Goal: Task Accomplishment & Management: Manage account settings

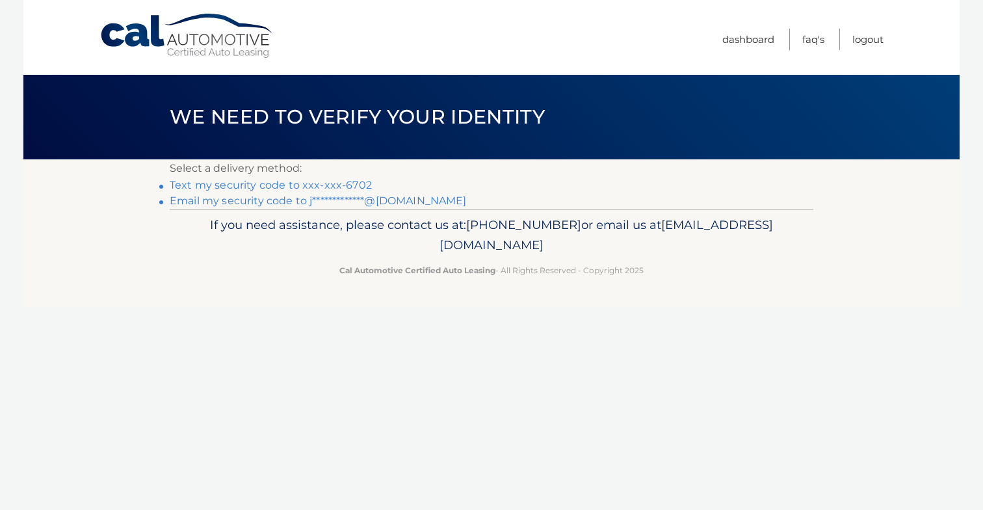
click at [337, 187] on link "Text my security code to xxx-xxx-6702" at bounding box center [271, 185] width 202 height 12
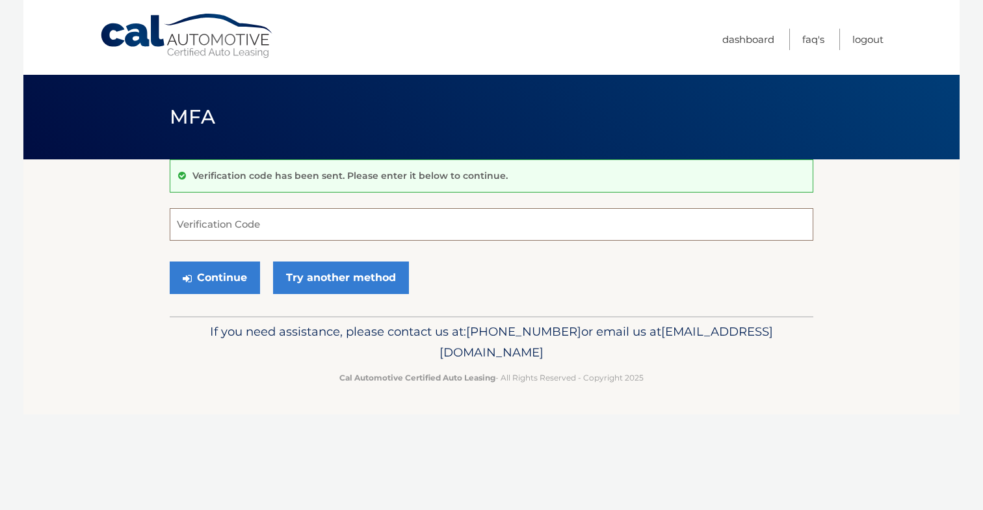
click at [317, 227] on input "Verification Code" at bounding box center [492, 224] width 644 height 33
type input "588131"
click at [215, 277] on button "Continue" at bounding box center [215, 277] width 90 height 33
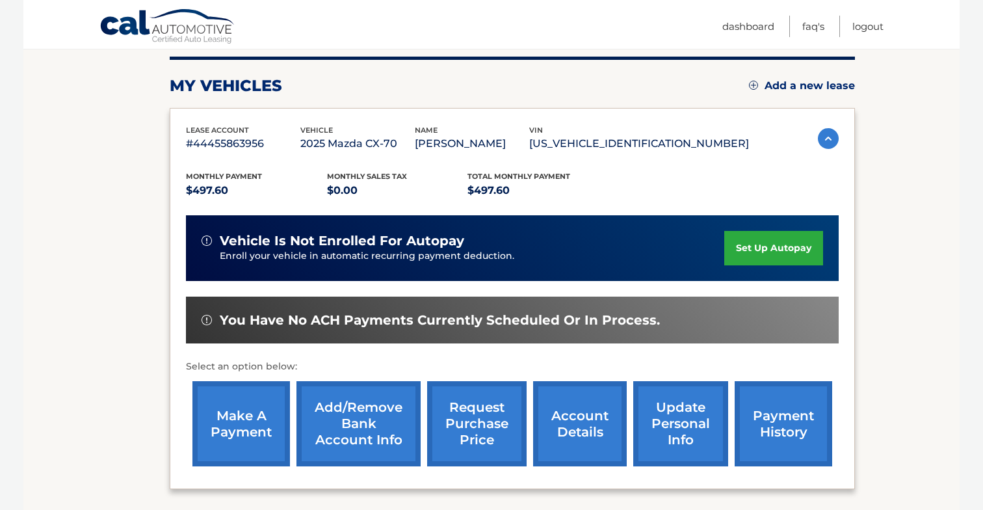
scroll to position [162, 0]
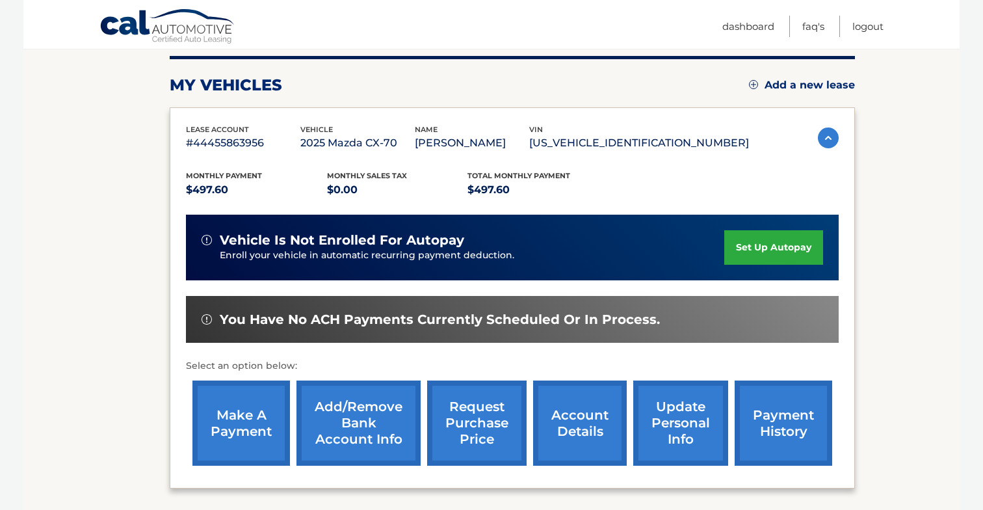
click at [238, 400] on link "make a payment" at bounding box center [241, 422] width 98 height 85
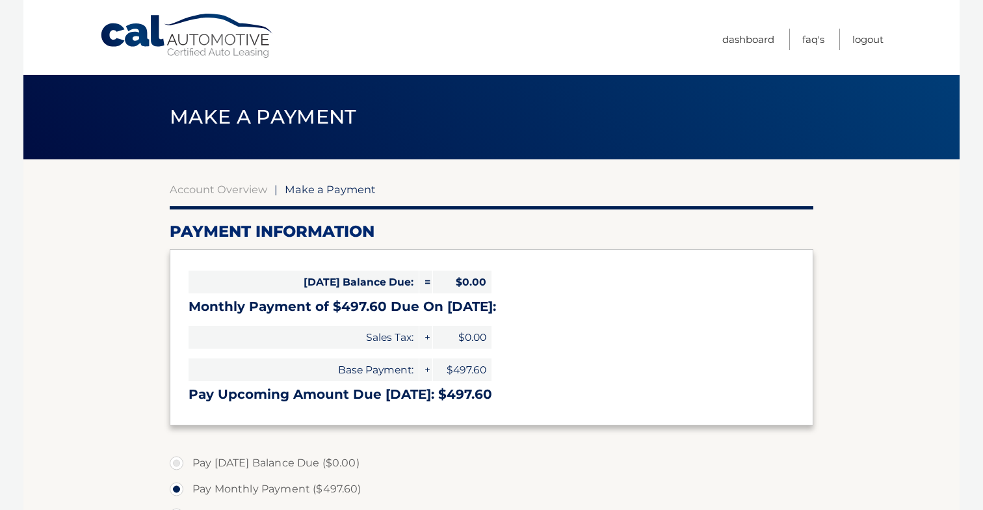
select select "NDJhNTFkYWMtMTNjMi00YWViLWEzNzUtYTM5NDgzNjcxYTA3"
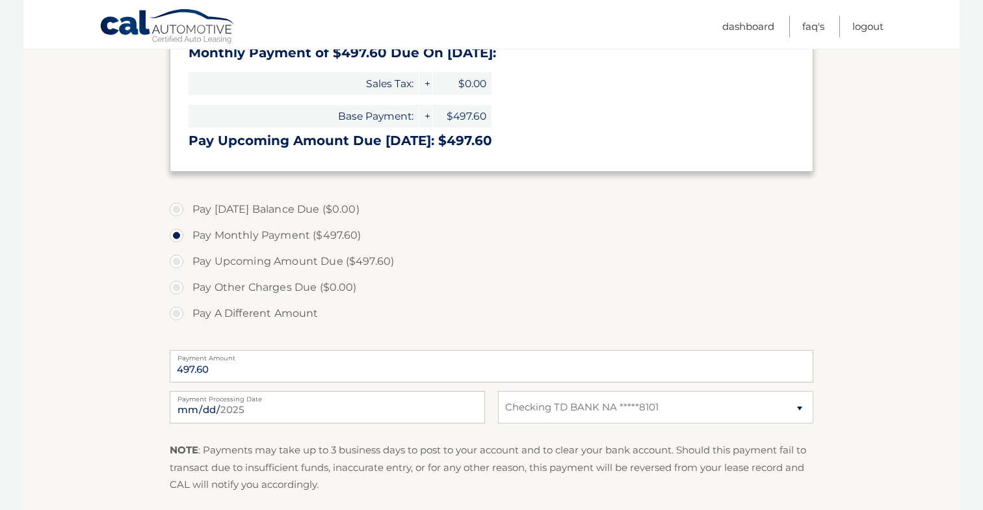
scroll to position [265, 0]
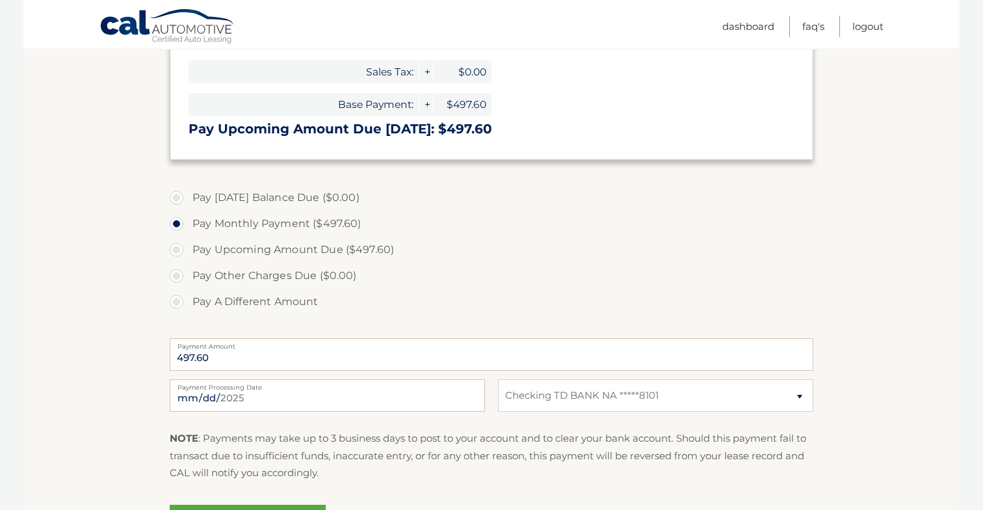
click at [536, 278] on label "Pay Other Charges Due ($0.00)" at bounding box center [492, 276] width 644 height 26
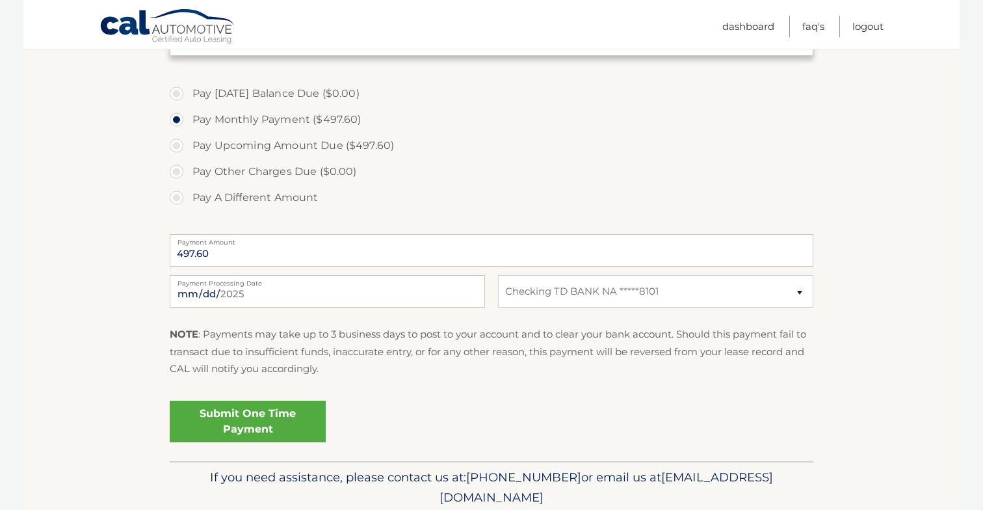
scroll to position [399, 0]
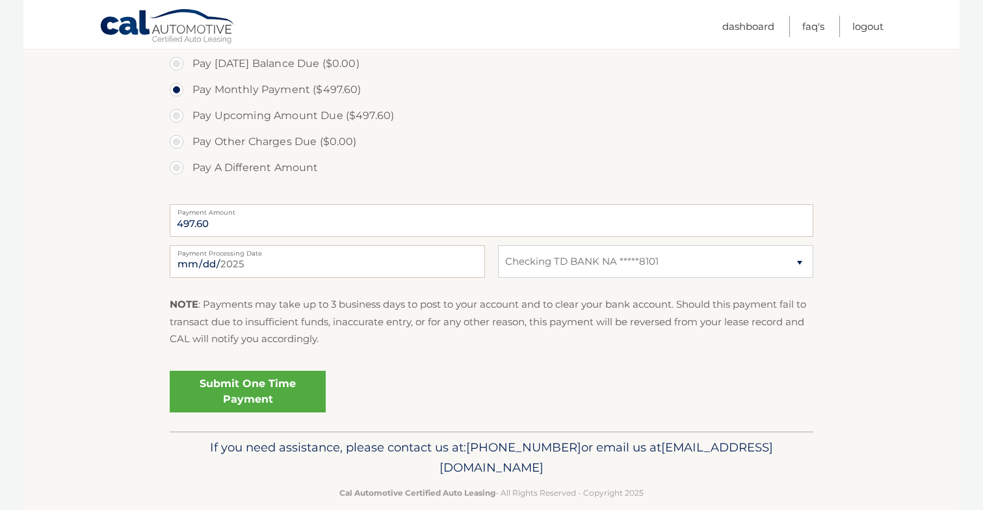
click at [226, 394] on link "Submit One Time Payment" at bounding box center [248, 392] width 156 height 42
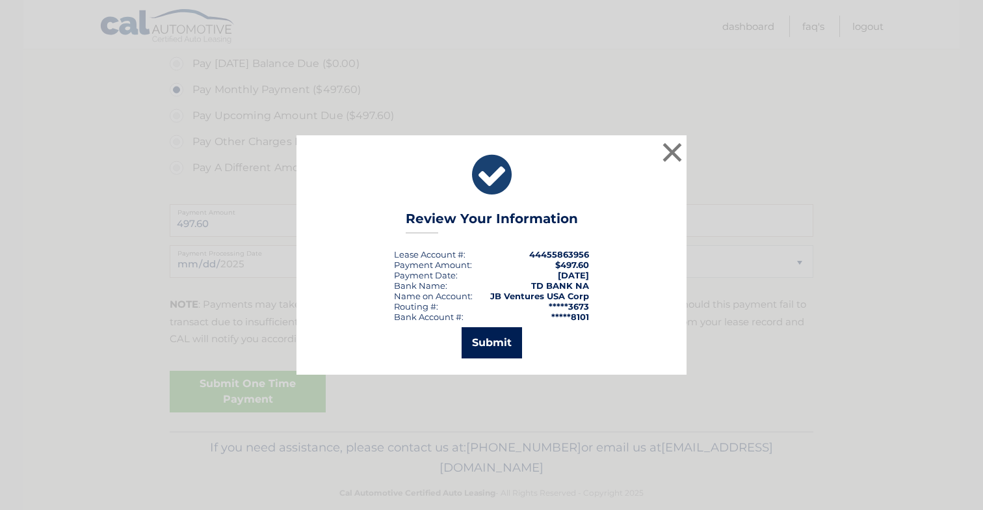
click at [502, 332] on button "Submit" at bounding box center [492, 342] width 60 height 31
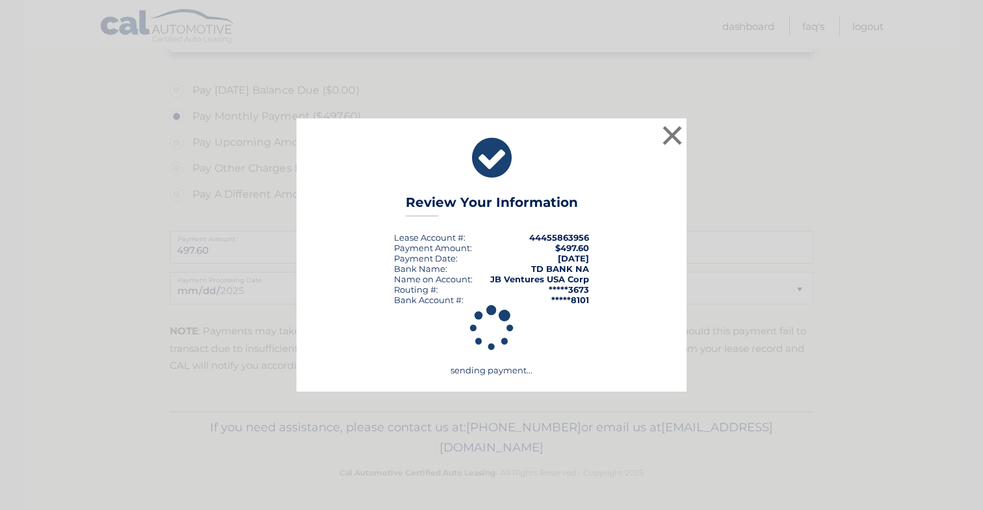
scroll to position [369, 0]
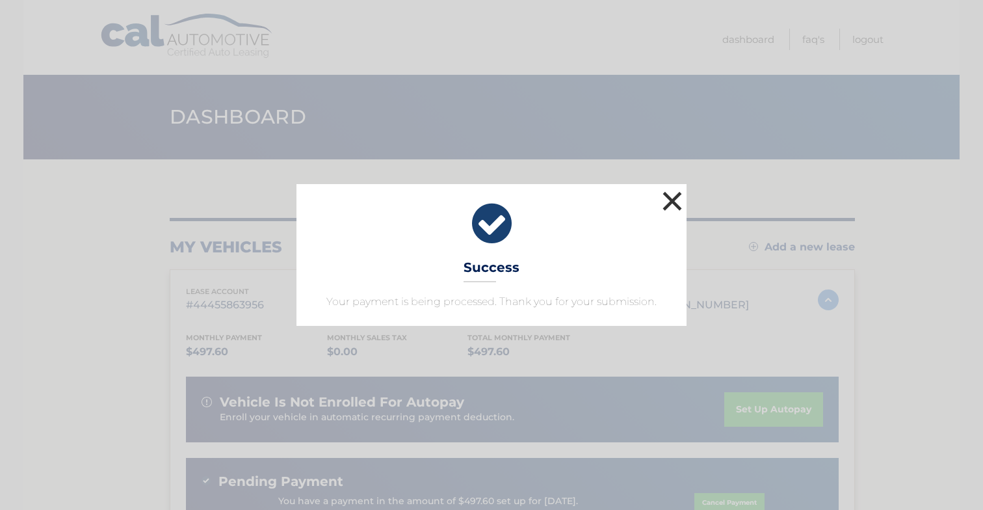
click at [675, 203] on button "×" at bounding box center [672, 201] width 26 height 26
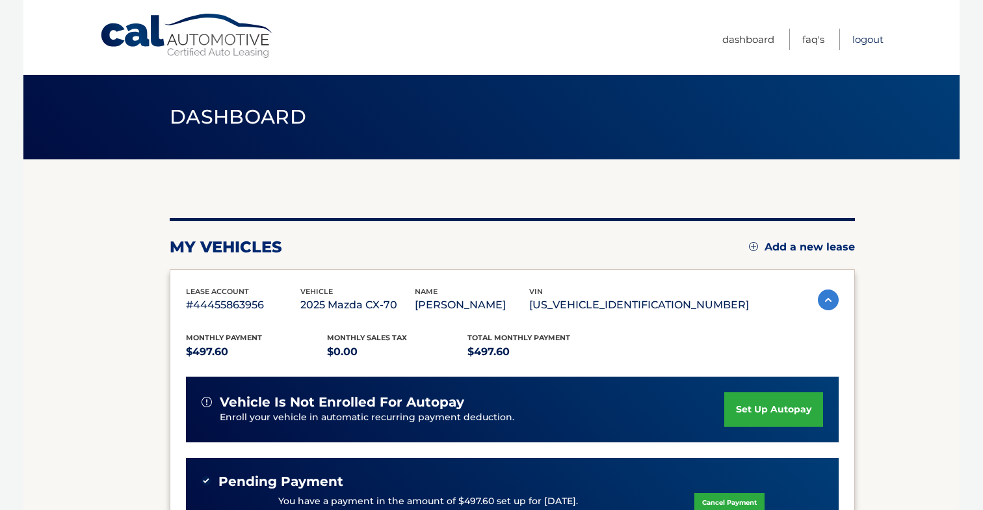
click at [868, 40] on link "Logout" at bounding box center [867, 39] width 31 height 21
